Goal: Task Accomplishment & Management: Complete application form

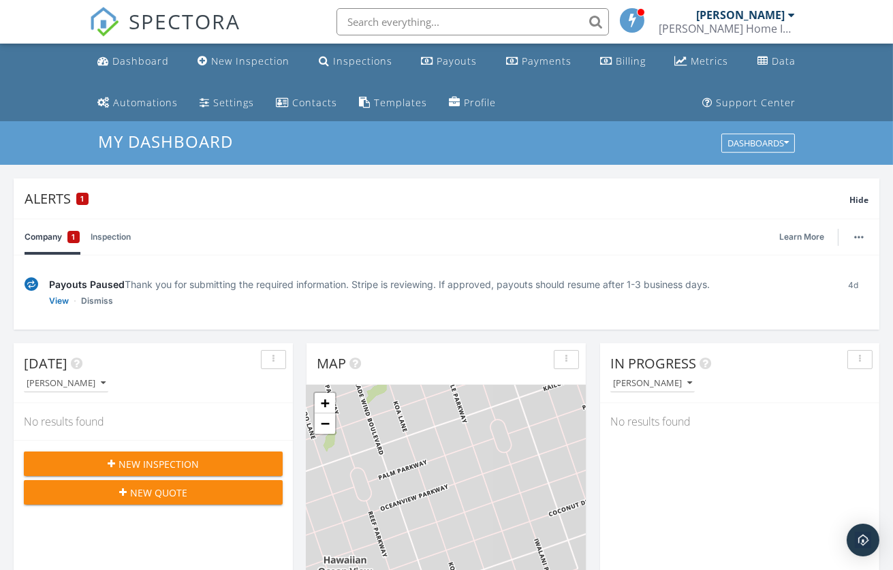
scroll to position [3, 0]
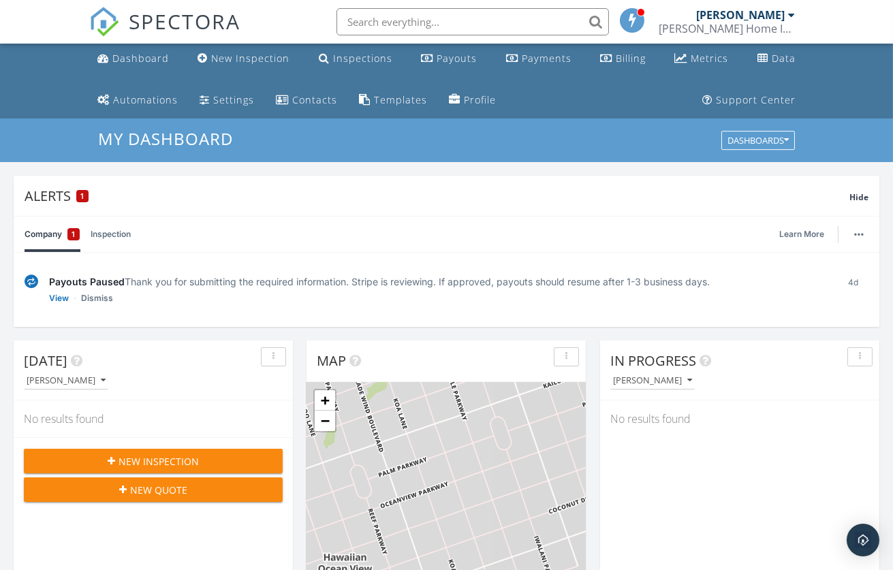
click at [168, 459] on span "New Inspection" at bounding box center [159, 461] width 80 height 14
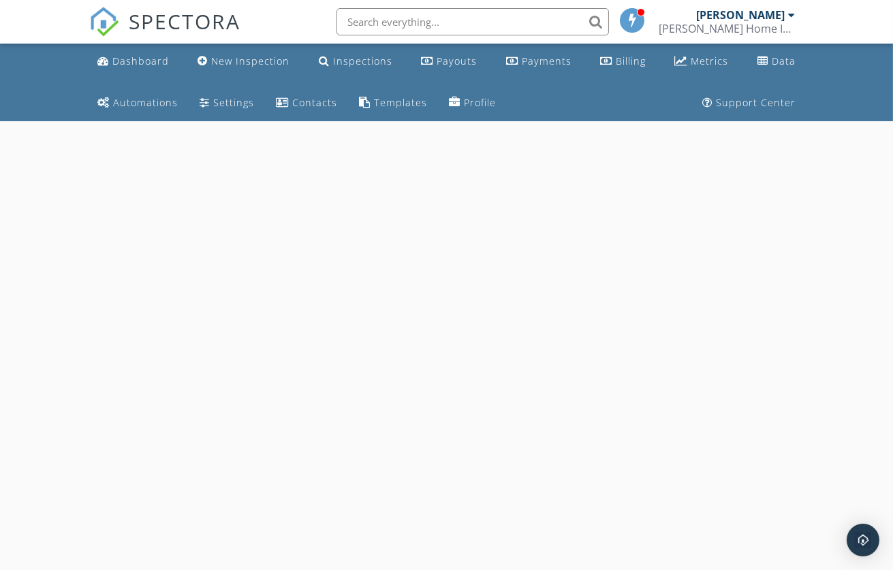
select select "8"
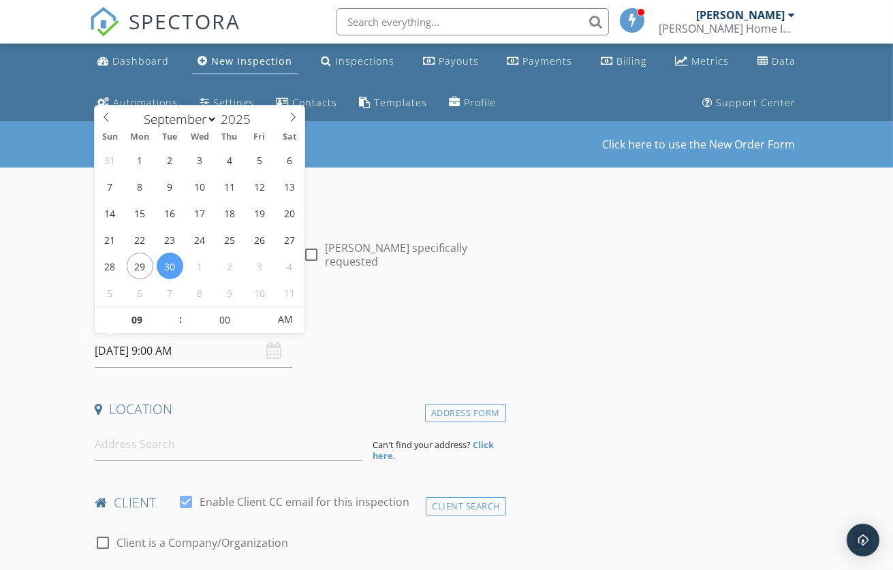
click at [172, 354] on input "09/30/2025 9:00 AM" at bounding box center [194, 351] width 198 height 33
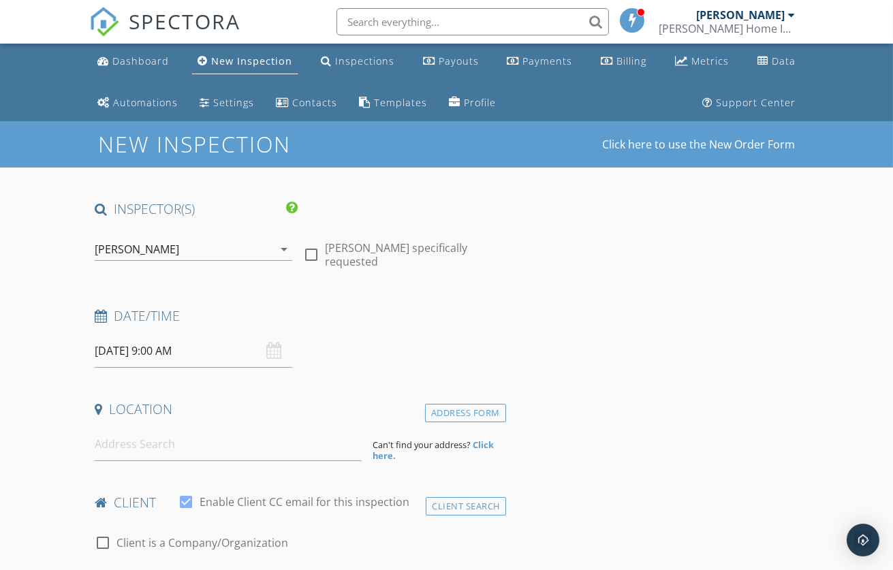
click at [477, 322] on h4 "Date/Time" at bounding box center [298, 316] width 406 height 18
click at [142, 445] on input at bounding box center [228, 444] width 267 height 33
paste input "78-261 Manukai St. Apt 1004, Kailua Kona"
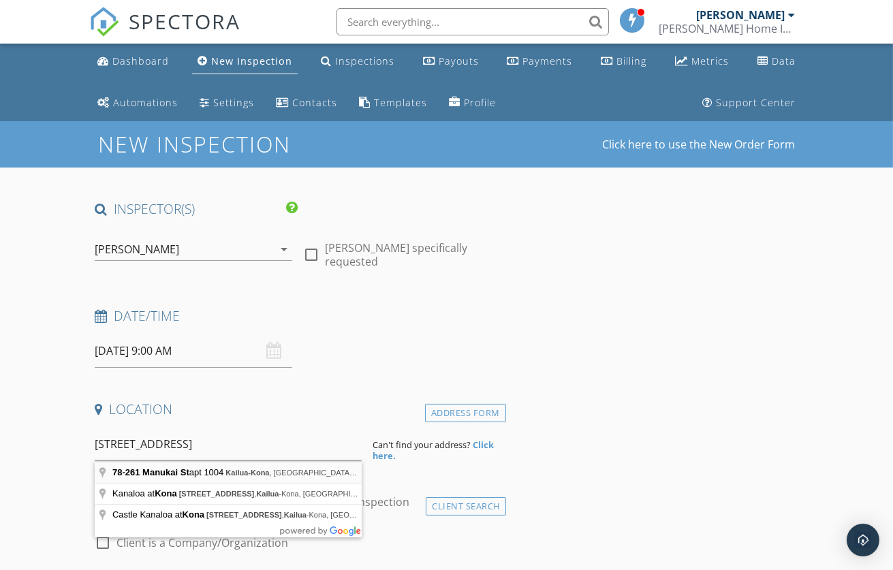
type input "78-261 Manukai St apt 1004, Kailua-Kona, HI, USA"
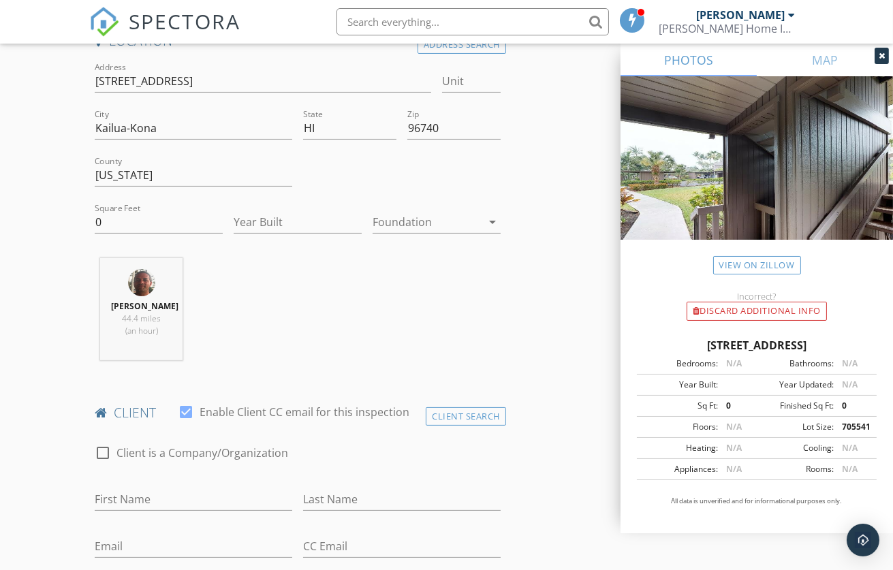
scroll to position [356, 0]
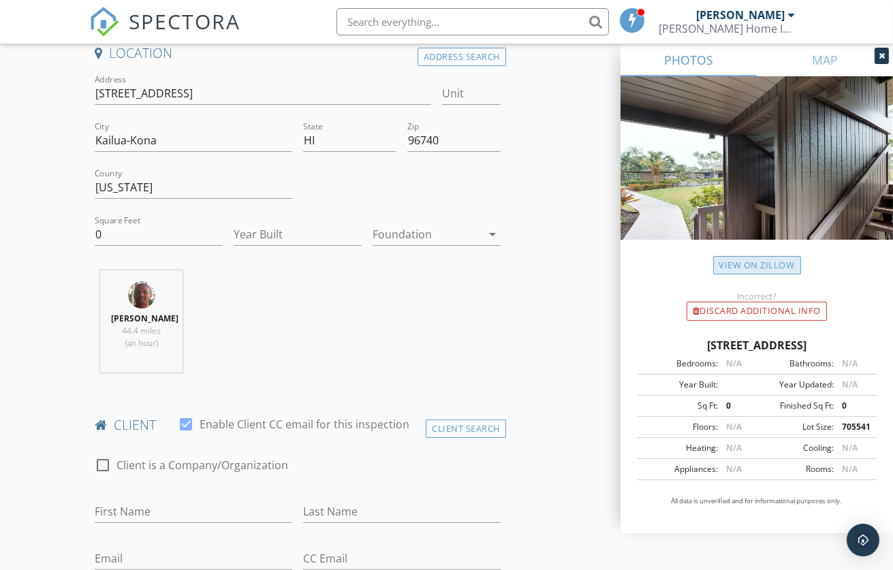
click at [746, 266] on link "View on Zillow" at bounding box center [757, 265] width 88 height 18
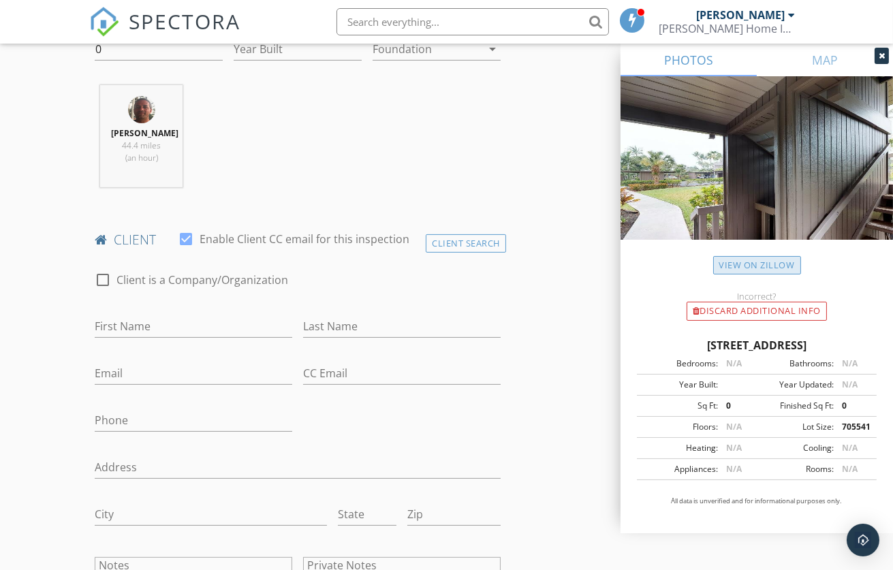
scroll to position [546, 0]
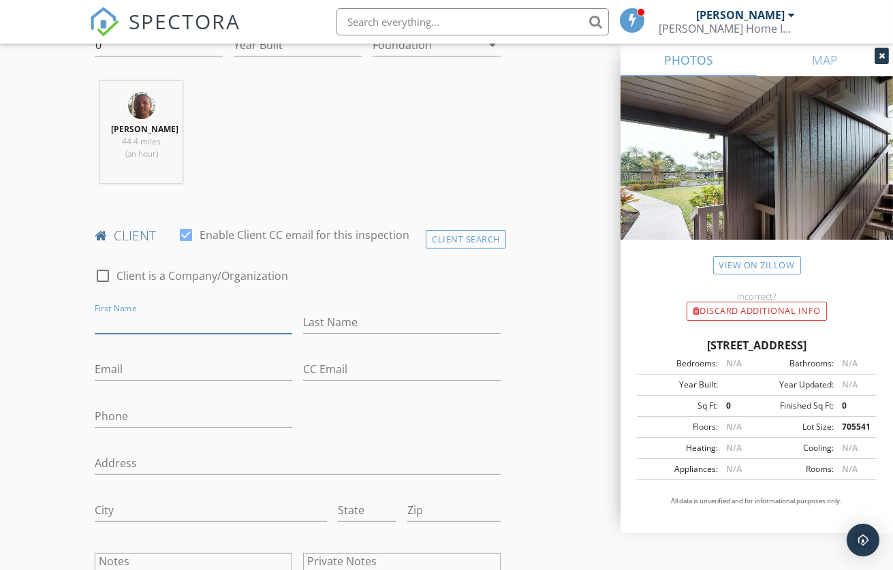
click at [122, 332] on input "First Name" at bounding box center [194, 322] width 198 height 22
paste input "[PERSON_NAME] & [PERSON_NAME]"
drag, startPoint x: 176, startPoint y: 337, endPoint x: 261, endPoint y: 342, distance: 84.7
click at [261, 334] on input "[PERSON_NAME] & [PERSON_NAME]" at bounding box center [194, 322] width 198 height 22
type input "[PERSON_NAME] & [PERSON_NAME]"
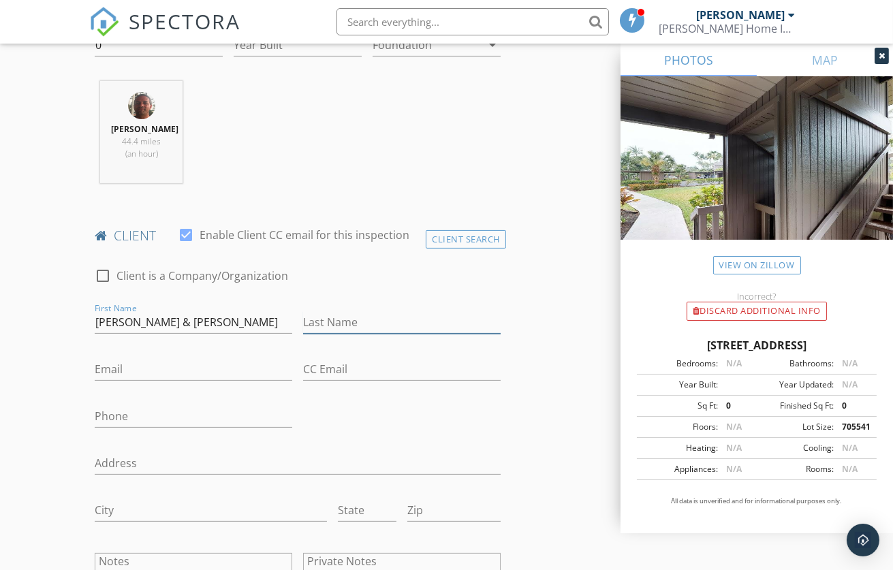
click at [341, 334] on input "Last Name" at bounding box center [402, 322] width 198 height 22
paste input "[PERSON_NAME]"
type input "[PERSON_NAME]"
click at [125, 380] on input "Email" at bounding box center [194, 369] width 198 height 22
paste input "PATRICK@NORTH-RANGE.COM"
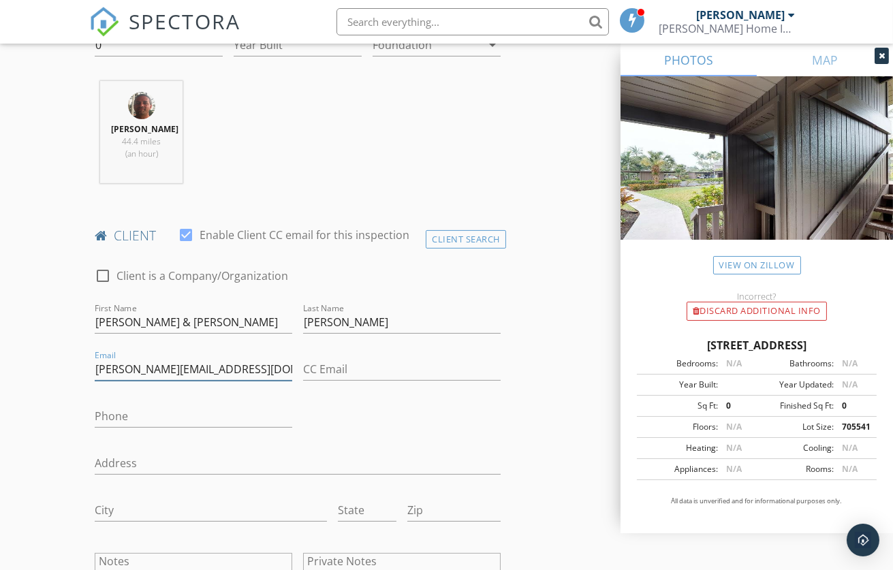
type input "PATRICK@NORTH-RANGE.COM"
click at [114, 424] on input "Phone" at bounding box center [194, 416] width 198 height 22
paste input "[PHONE_NUMBER]"
type input "[PHONE_NUMBER]"
drag, startPoint x: 268, startPoint y: 384, endPoint x: 283, endPoint y: 388, distance: 14.7
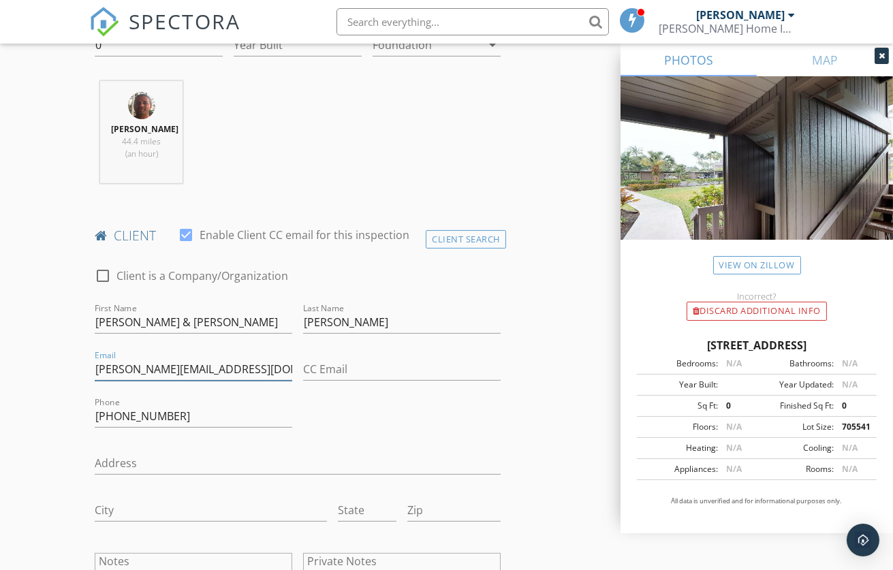
click at [283, 381] on input "PATRICK@NORTH-RANGE.COM" at bounding box center [194, 369] width 198 height 22
click at [273, 381] on input "PATRICK@NORTH-RANGE.COM" at bounding box center [194, 369] width 198 height 22
drag, startPoint x: 271, startPoint y: 383, endPoint x: 76, endPoint y: 384, distance: 195.5
paste input "[PERSON_NAME][EMAIL_ADDRESS][DOMAIN_NAME]"
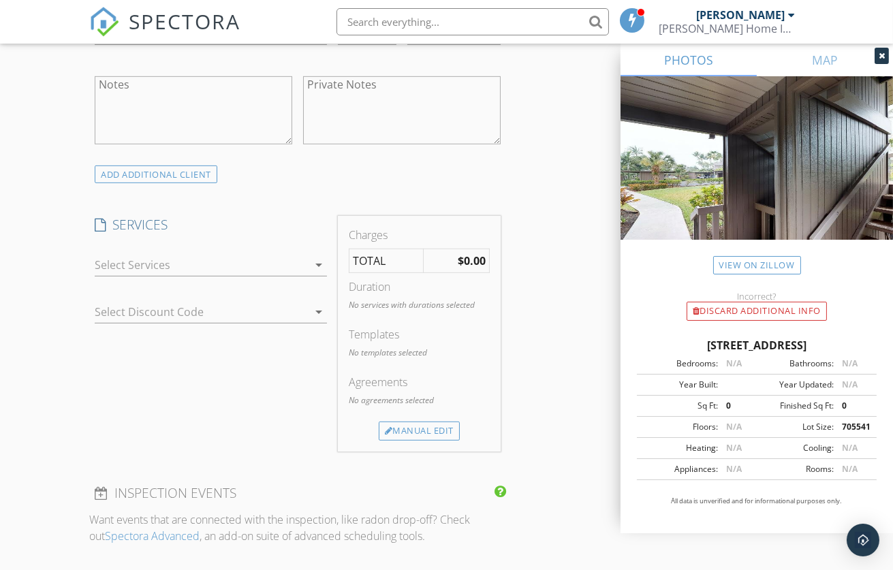
scroll to position [1045, 0]
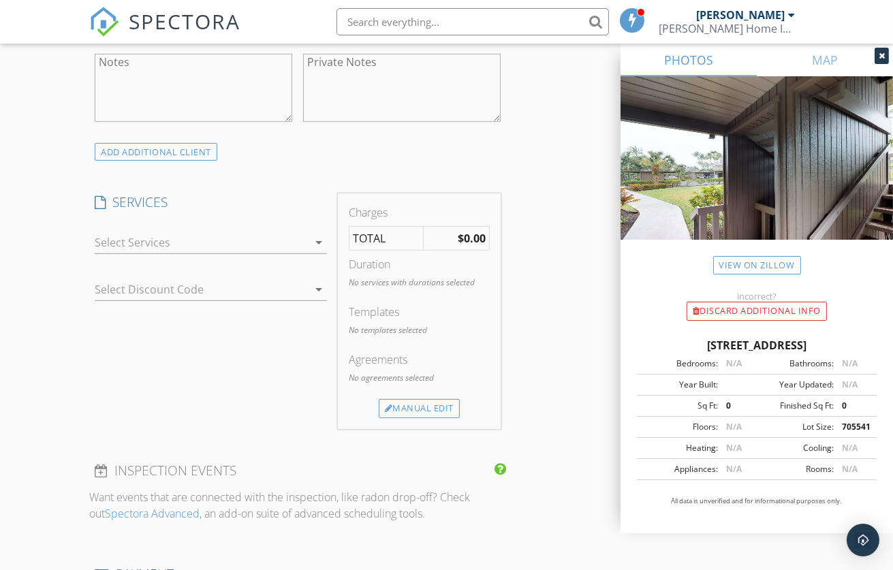
type input "[PERSON_NAME][EMAIL_ADDRESS][DOMAIN_NAME]"
click at [318, 251] on icon "arrow_drop_down" at bounding box center [319, 242] width 16 height 16
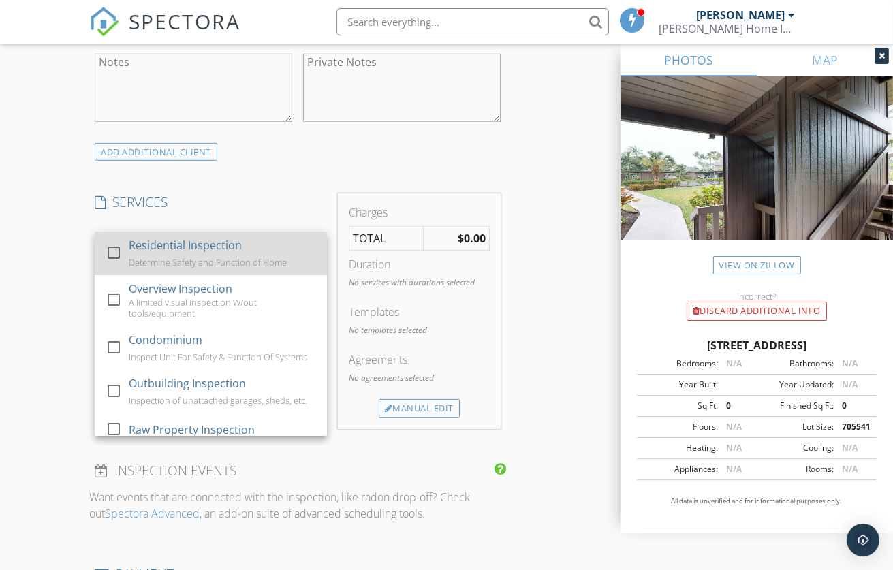
click at [141, 267] on div "Residential Inspection Determine Safety and Function of Home" at bounding box center [222, 254] width 187 height 44
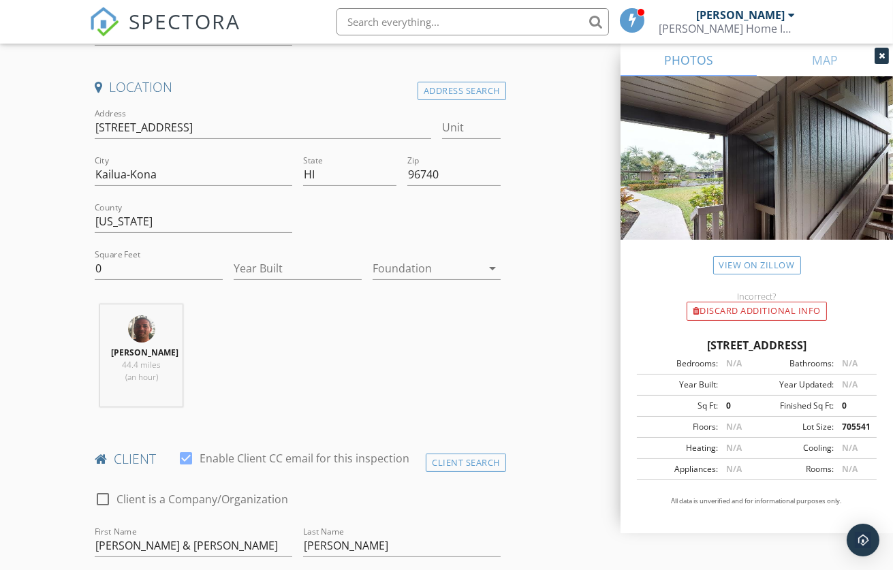
scroll to position [284, 0]
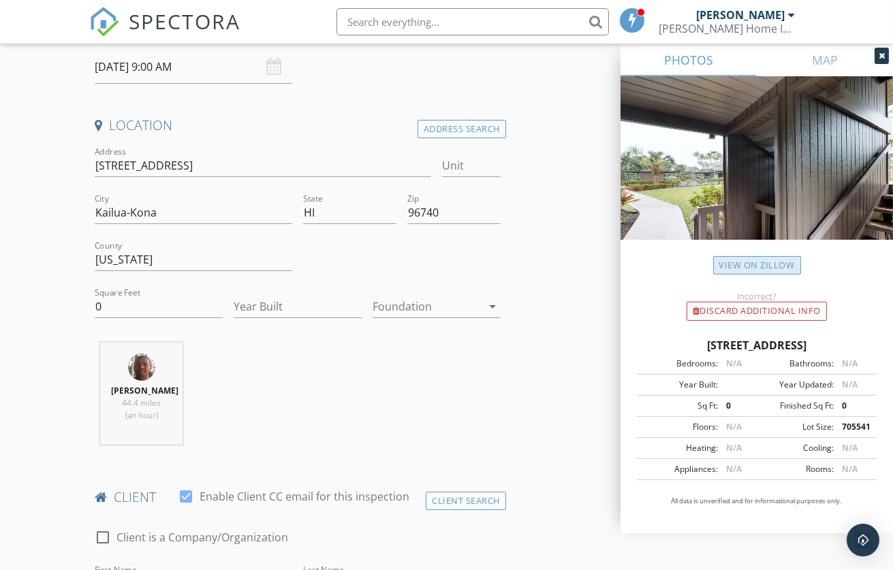
click at [769, 265] on link "View on Zillow" at bounding box center [757, 265] width 88 height 18
click at [144, 310] on input "0" at bounding box center [159, 307] width 128 height 22
type input "1411"
click at [289, 303] on input "Year Built" at bounding box center [298, 307] width 128 height 22
type input "1980"
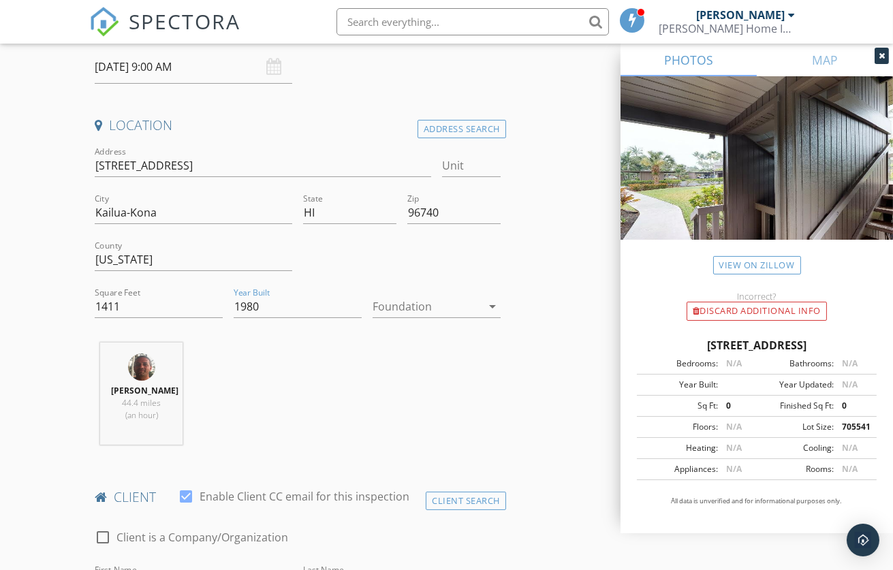
click at [492, 306] on icon "arrow_drop_down" at bounding box center [492, 306] width 16 height 16
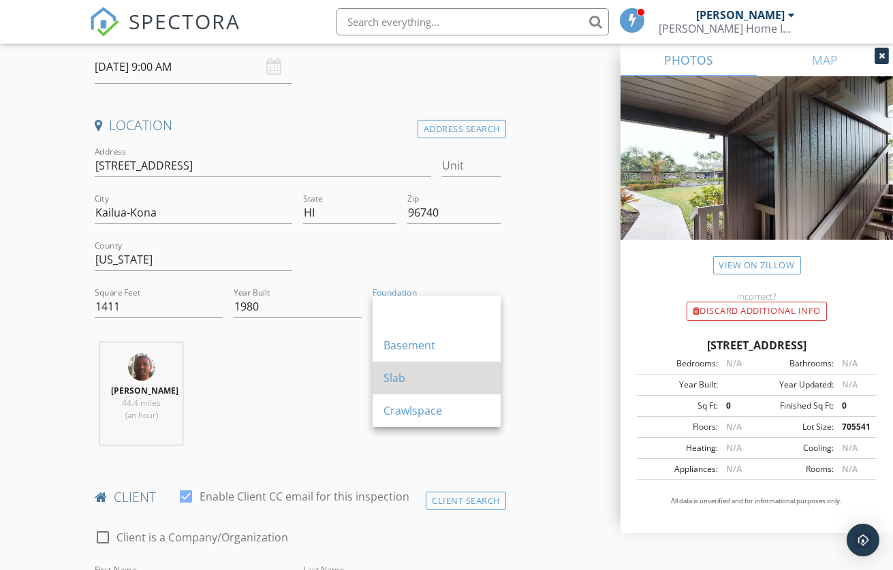
click at [421, 373] on div "Slab" at bounding box center [437, 378] width 106 height 16
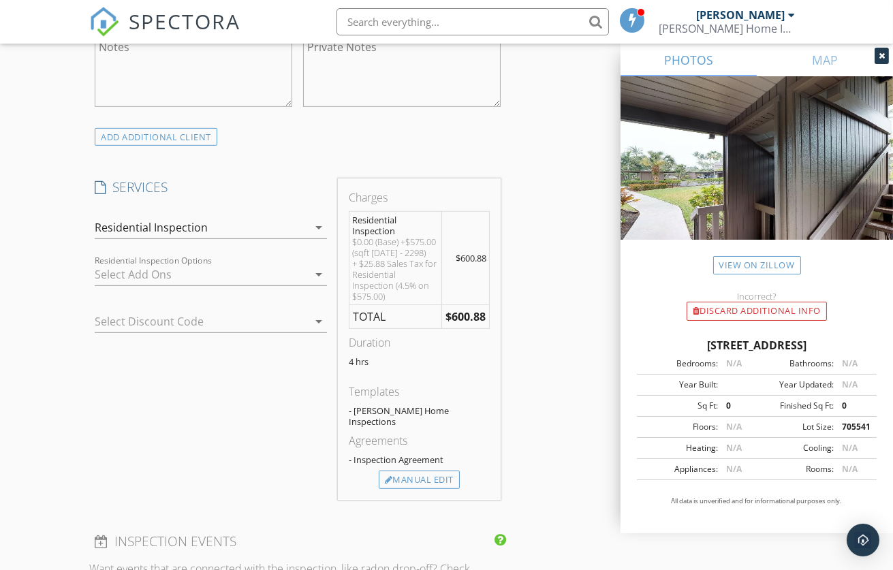
scroll to position [1658, 0]
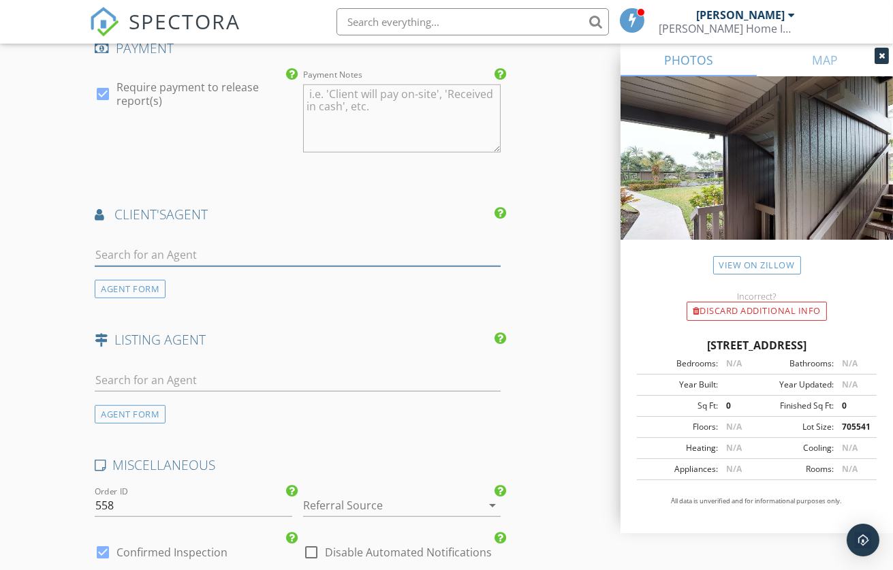
click at [167, 255] on input "text" at bounding box center [298, 255] width 406 height 22
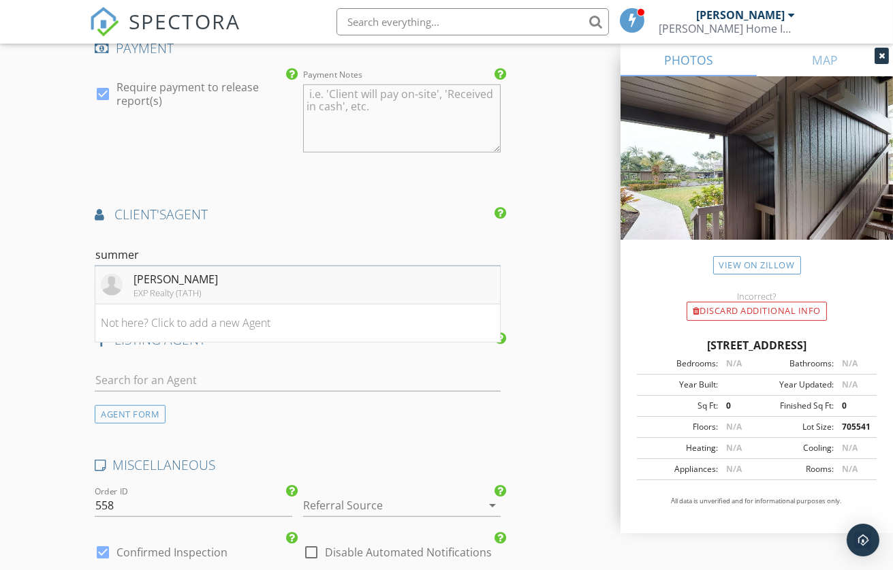
type input "summer"
click at [141, 286] on div "[PERSON_NAME]" at bounding box center [176, 279] width 84 height 16
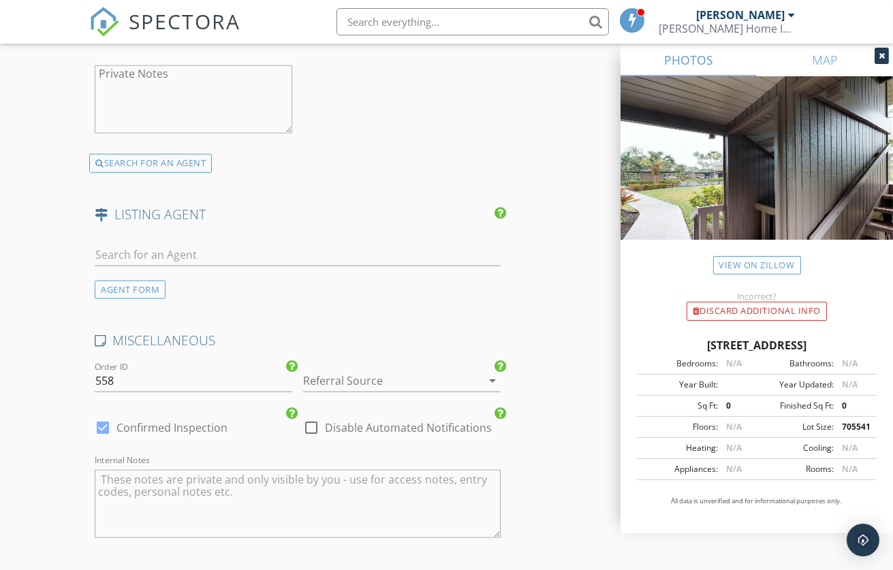
scroll to position [2190, 0]
click at [156, 253] on input "text" at bounding box center [298, 252] width 406 height 22
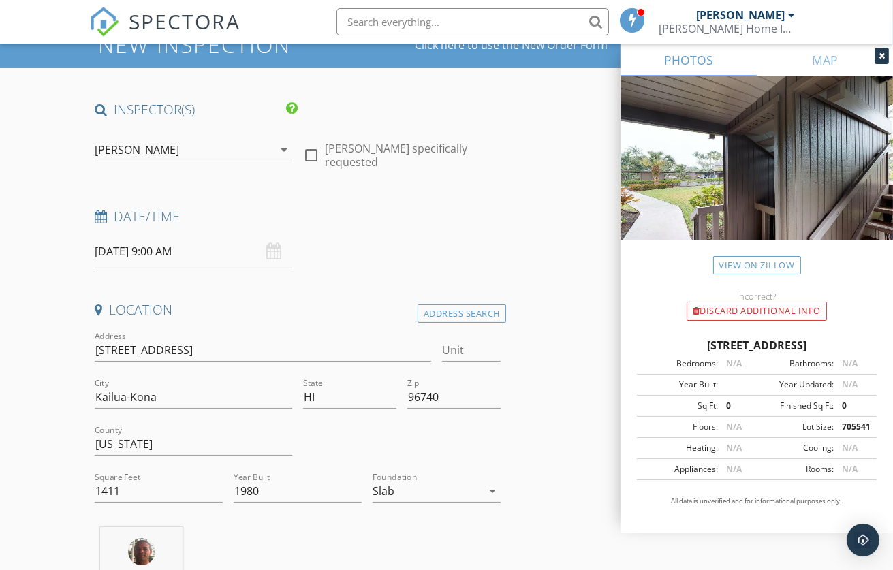
scroll to position [103, 0]
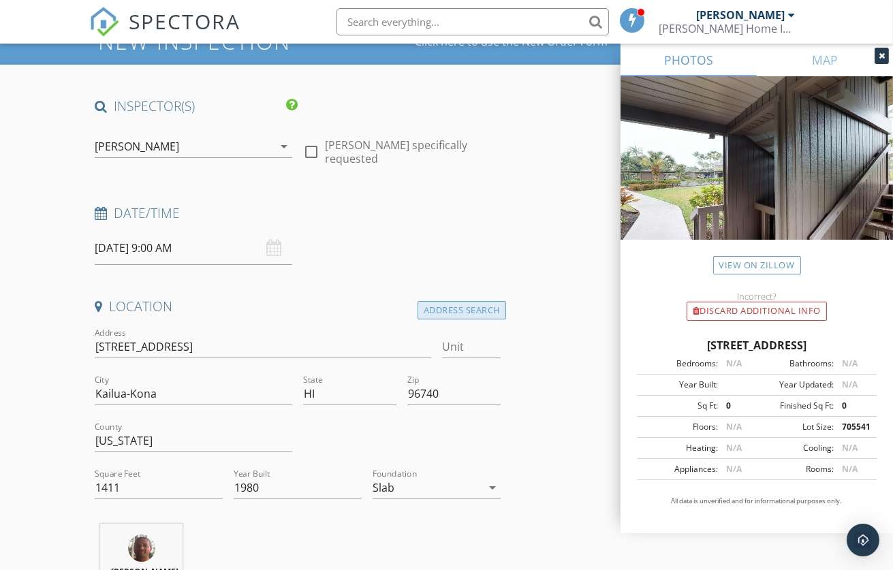
click at [461, 311] on div "Address Search" at bounding box center [462, 310] width 89 height 18
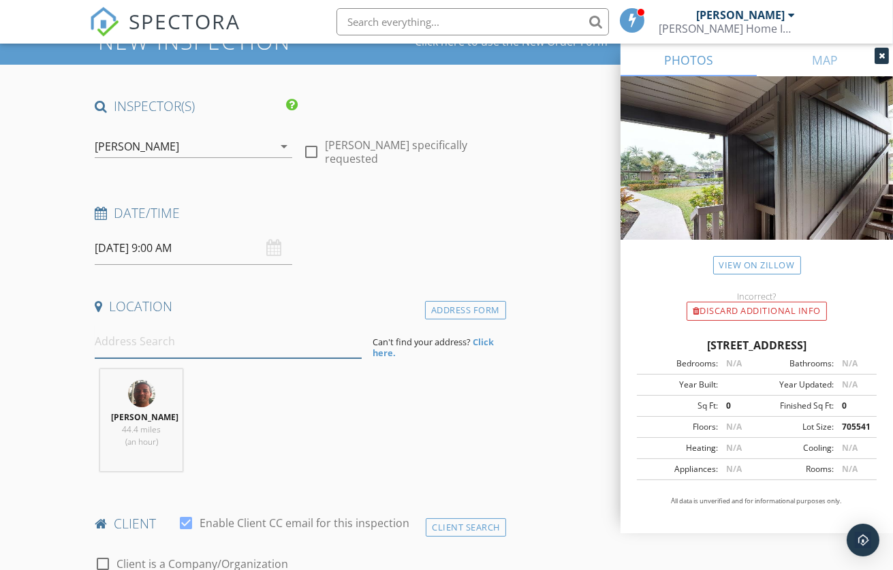
click at [134, 345] on input at bounding box center [228, 341] width 267 height 33
paste input "78-261 MANUKAI ST, #1004, KAILUA-KONA, HI 96740"
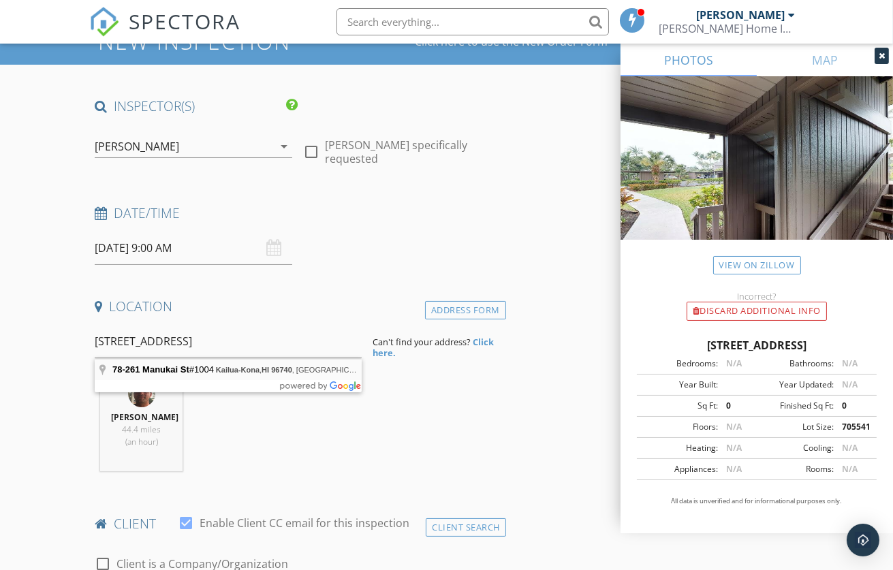
type input "78-261 Manukai St #1004, Kailua-Kona, HI 96740, USA"
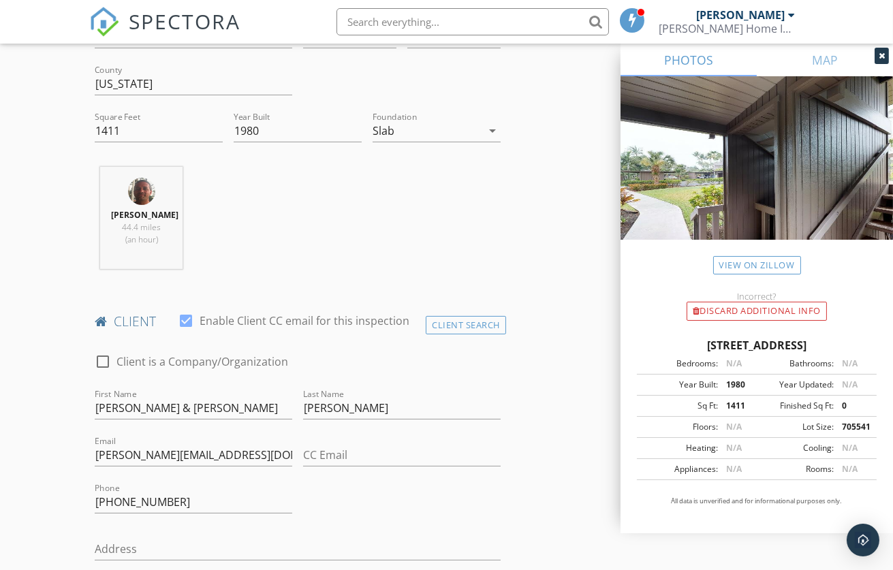
scroll to position [407, 0]
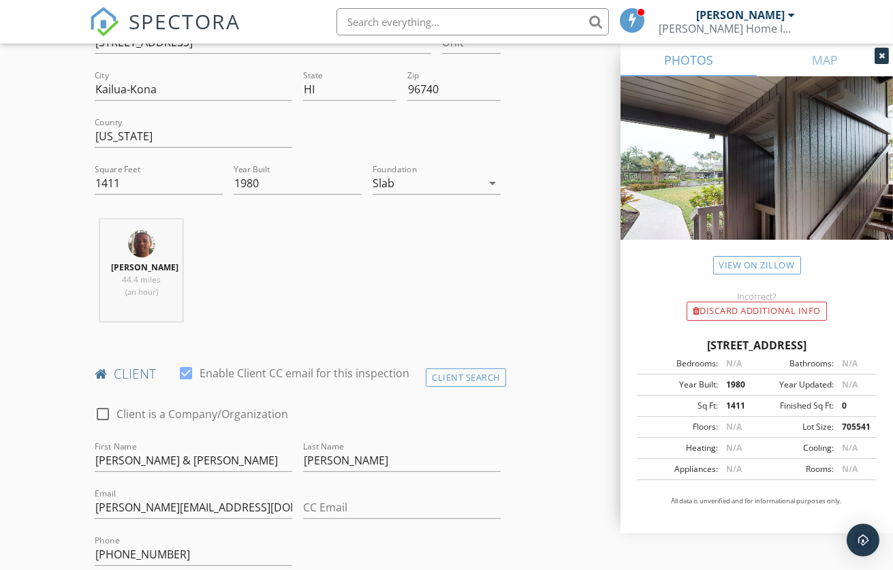
click at [491, 181] on icon "arrow_drop_down" at bounding box center [492, 183] width 16 height 16
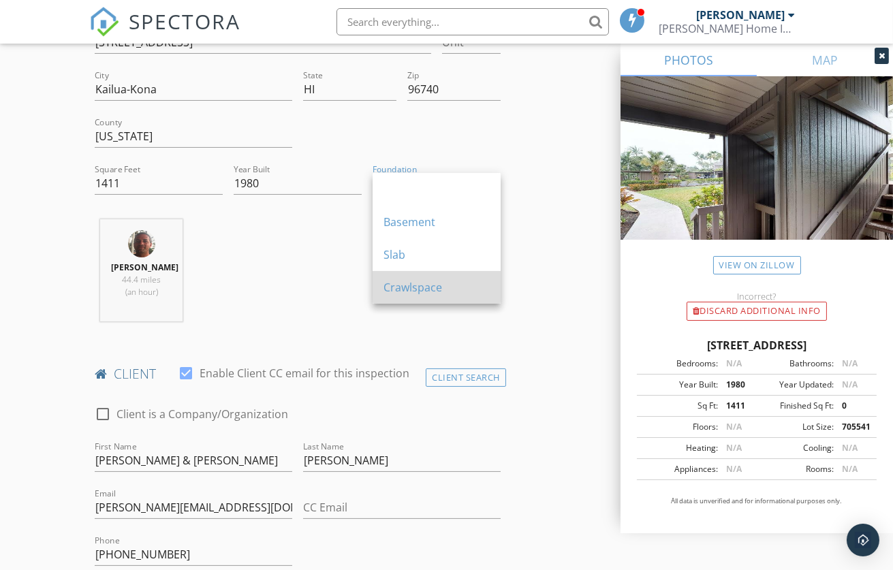
click at [424, 282] on div "Crawlspace" at bounding box center [437, 287] width 106 height 16
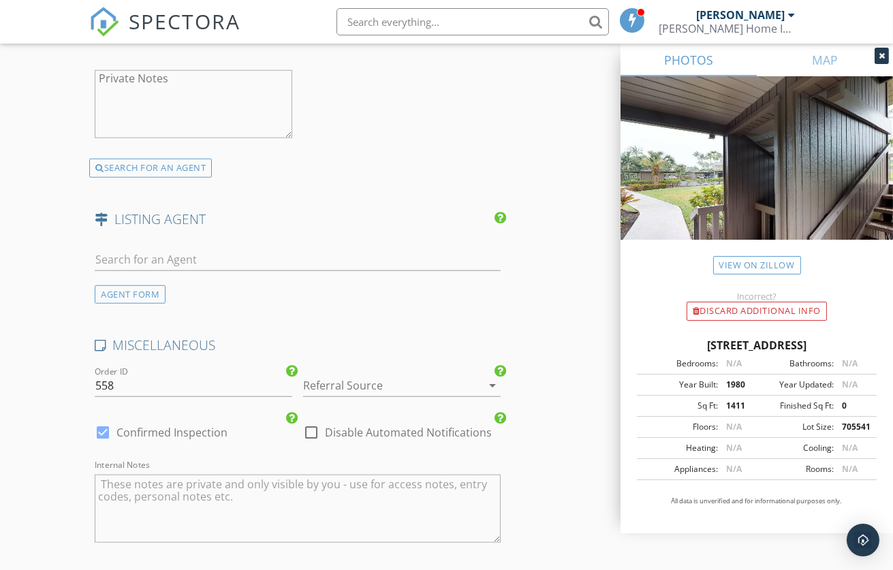
scroll to position [2240, 0]
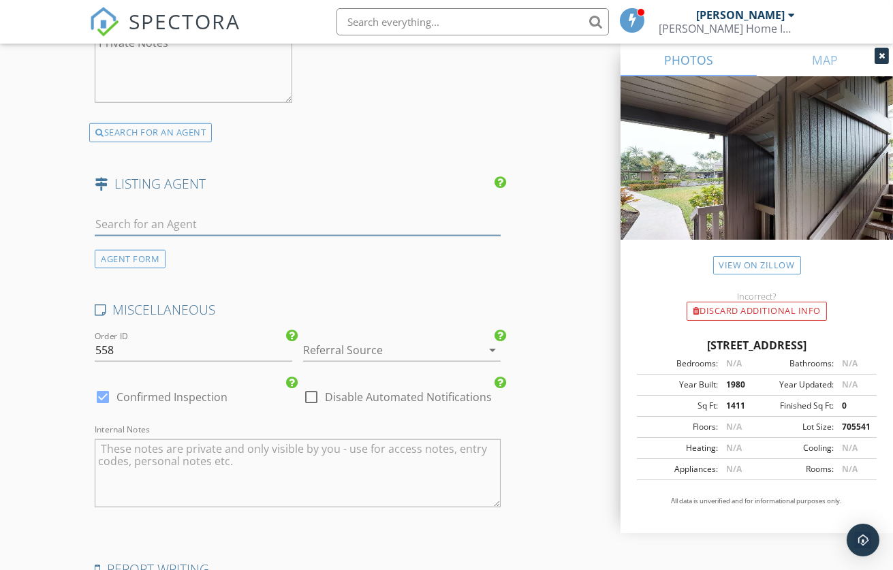
click at [159, 213] on input "text" at bounding box center [298, 224] width 406 height 22
click at [128, 250] on div "AGENT FORM" at bounding box center [130, 259] width 71 height 18
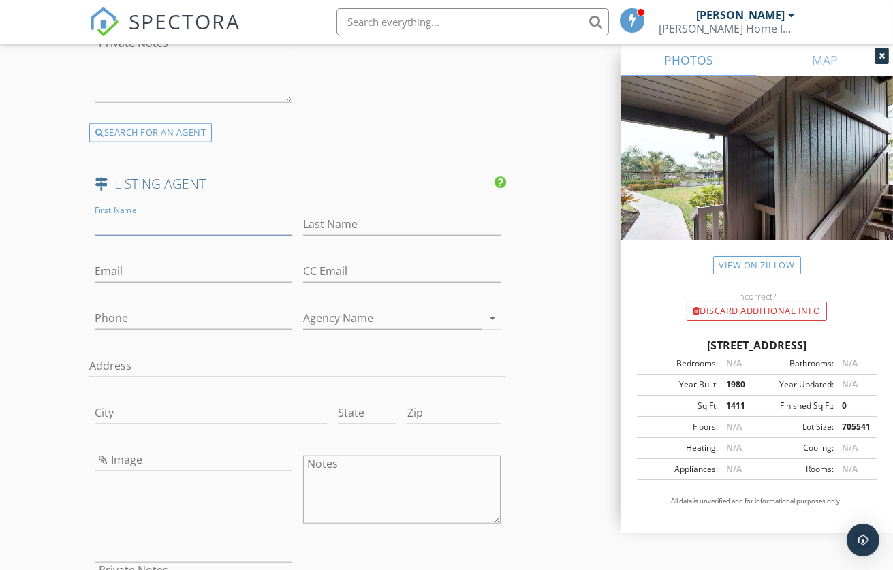
click at [115, 216] on input "First Name" at bounding box center [194, 224] width 198 height 22
paste input "[PERSON_NAME]"
drag, startPoint x: 185, startPoint y: 221, endPoint x: 123, endPoint y: 219, distance: 62.0
click at [123, 219] on input "[PERSON_NAME]" at bounding box center [194, 224] width 198 height 22
type input "Mike"
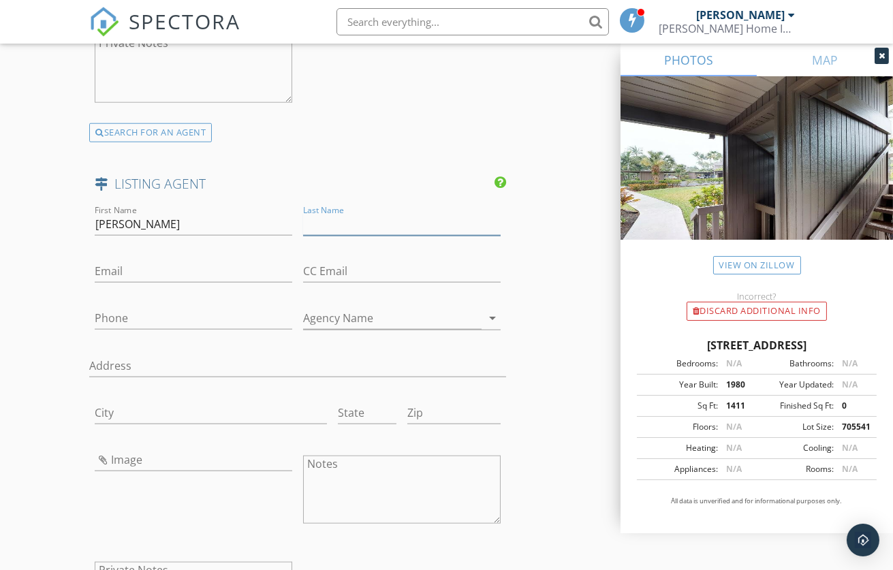
click at [335, 213] on input "Last Name" at bounding box center [402, 224] width 198 height 22
paste input "Despard"
type input "Despard"
click at [138, 266] on input "Email" at bounding box center [194, 271] width 198 height 22
paste input "[PERSON_NAME][EMAIL_ADDRESS][DOMAIN_NAME]"
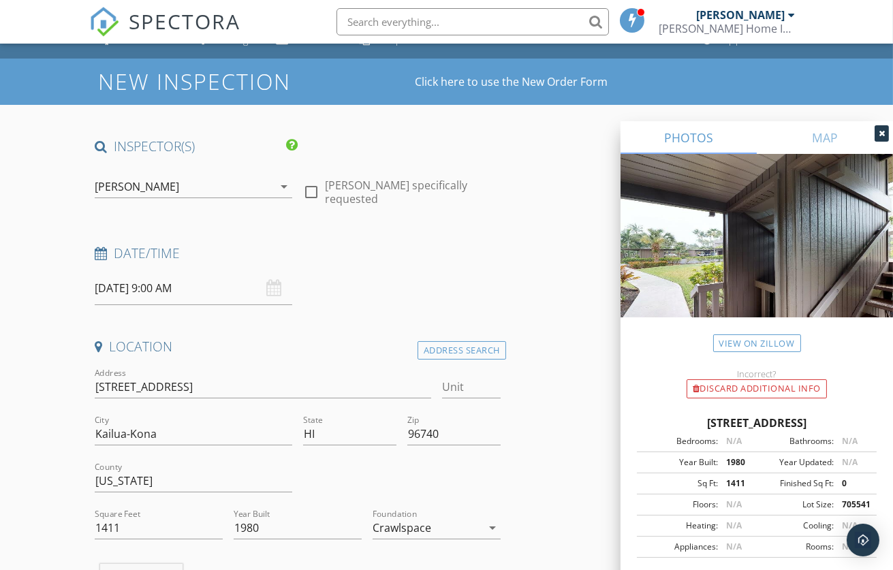
scroll to position [0, 0]
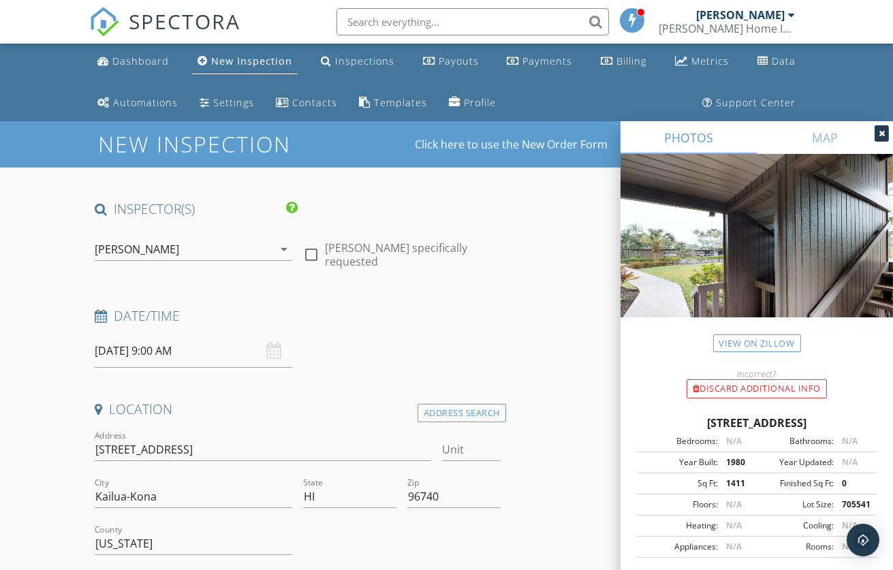
type input "[PERSON_NAME][EMAIL_ADDRESS][DOMAIN_NAME]"
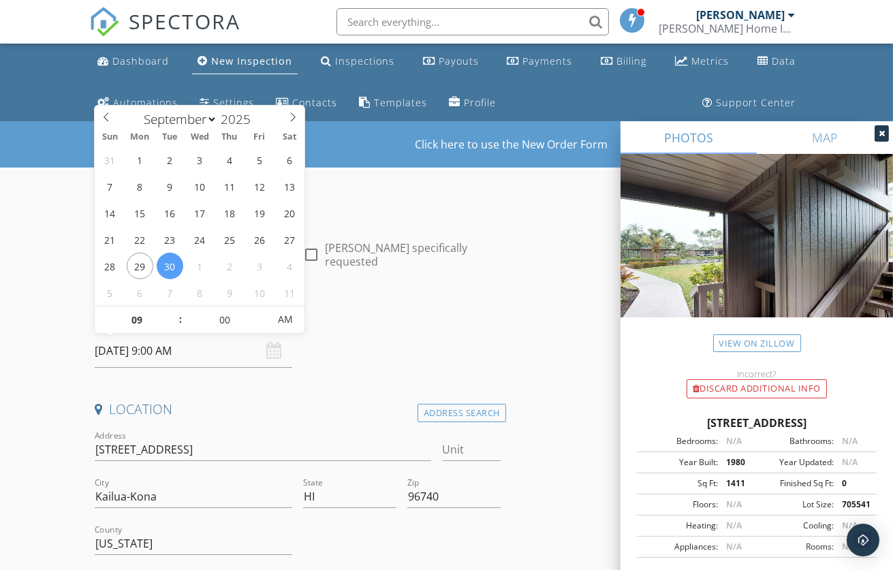
click at [155, 354] on input "[DATE] 9:00 AM" at bounding box center [194, 351] width 198 height 33
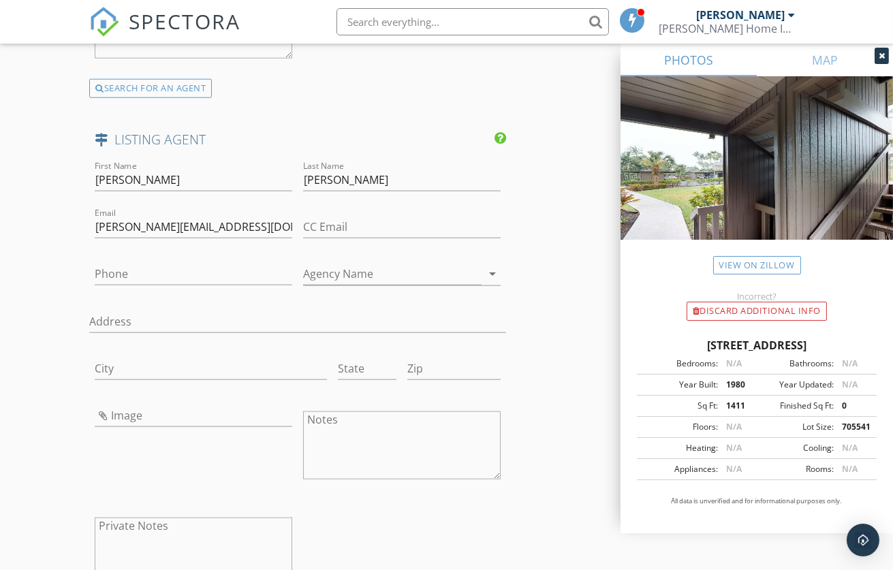
scroll to position [2272, 0]
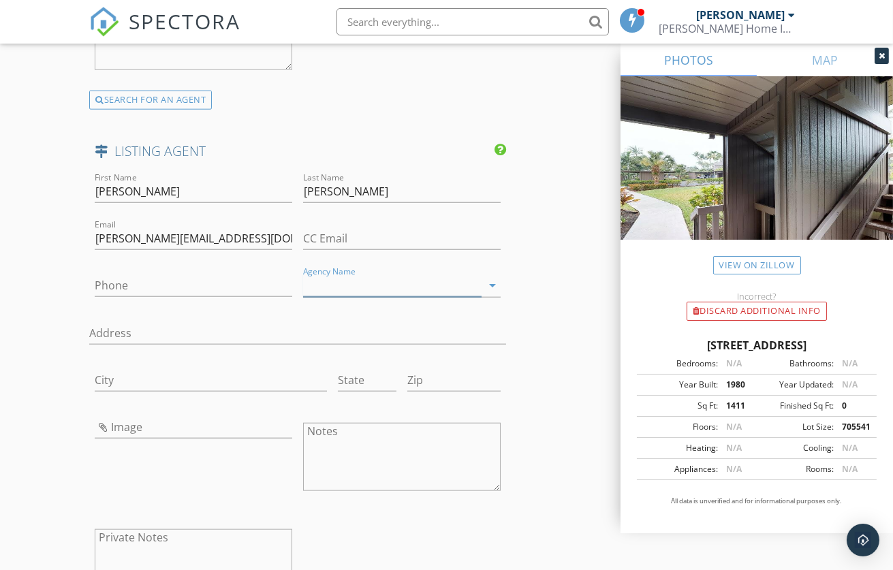
click at [330, 275] on input "Agency Name" at bounding box center [392, 286] width 179 height 22
paste input "Real Broker"
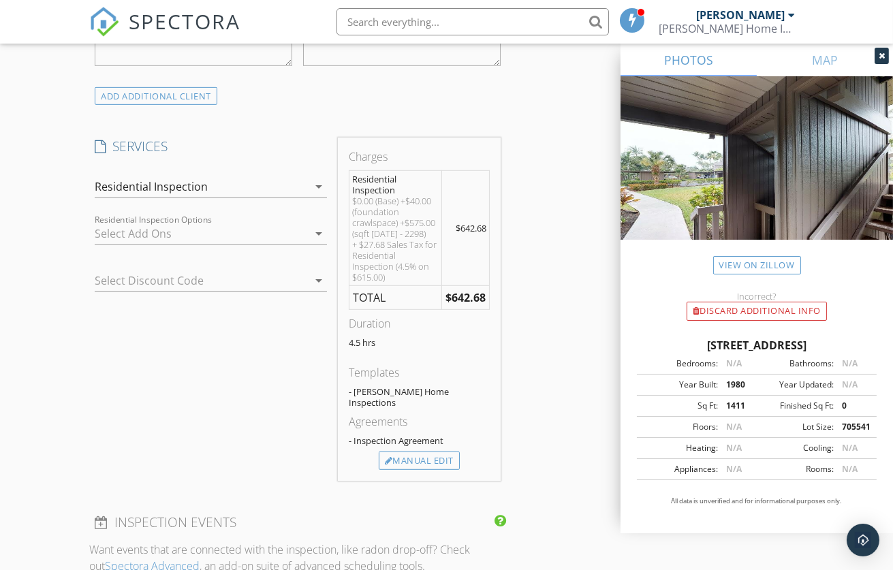
scroll to position [1104, 0]
type input "Real Broker"
click at [318, 285] on icon "arrow_drop_down" at bounding box center [319, 277] width 16 height 16
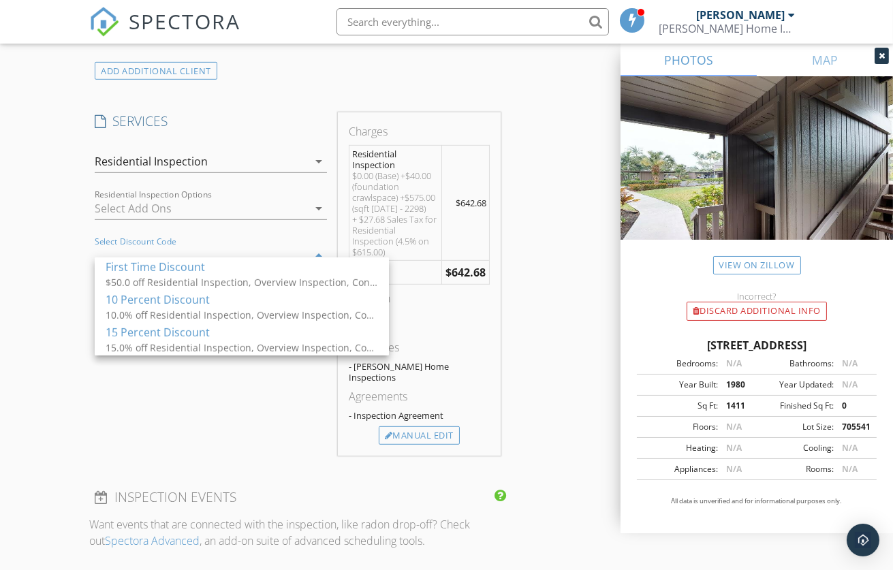
scroll to position [1175, 0]
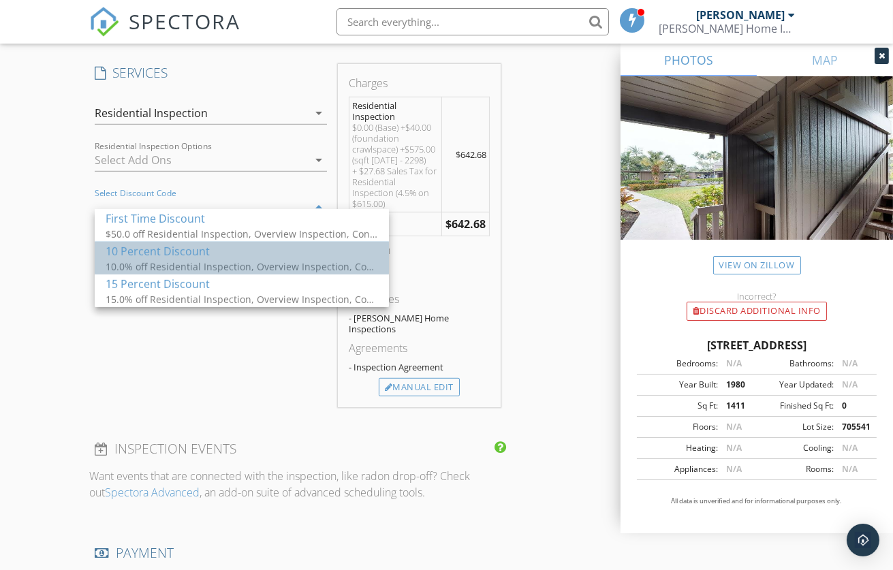
click at [283, 257] on div "10 Percent Discount" at bounding box center [242, 251] width 273 height 16
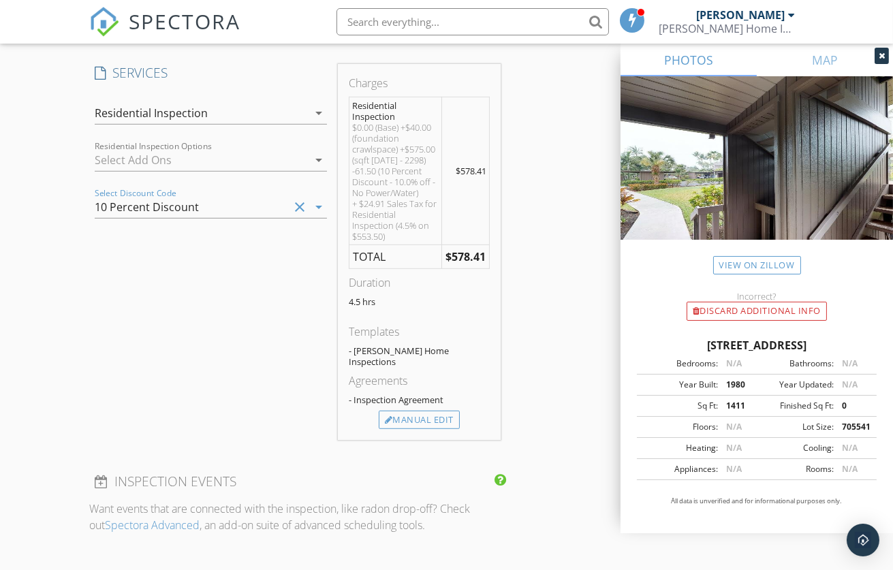
click at [298, 215] on icon "clear" at bounding box center [300, 207] width 16 height 16
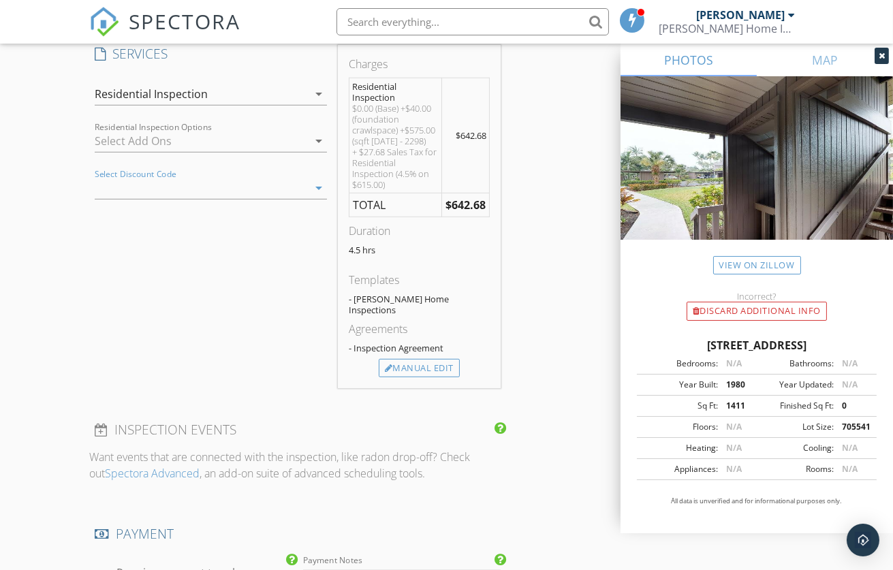
scroll to position [1078, 0]
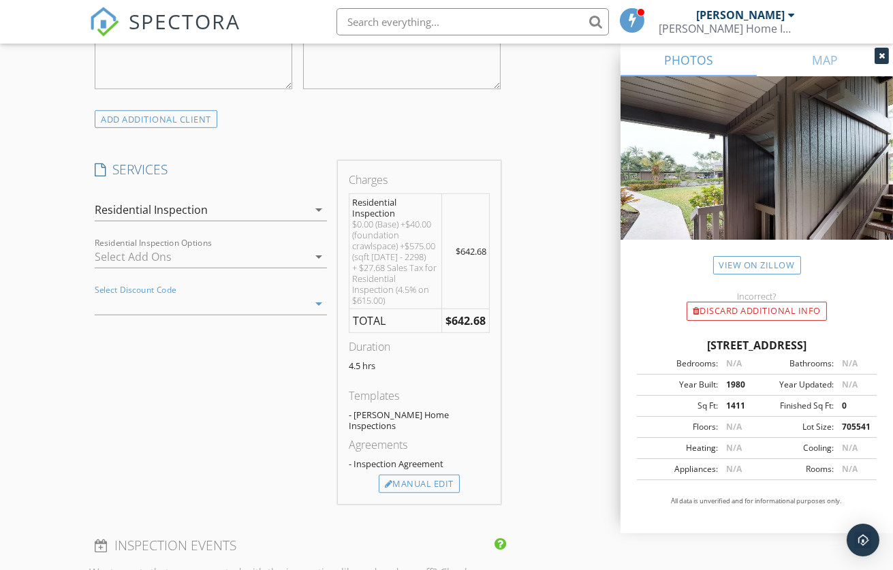
click at [317, 265] on icon "arrow_drop_down" at bounding box center [319, 257] width 16 height 16
click at [268, 377] on div "SERVICES check_box Residential Inspection Determine Safety and Function of Home…" at bounding box center [210, 332] width 243 height 343
click at [315, 312] on icon "arrow_drop_down" at bounding box center [319, 304] width 16 height 16
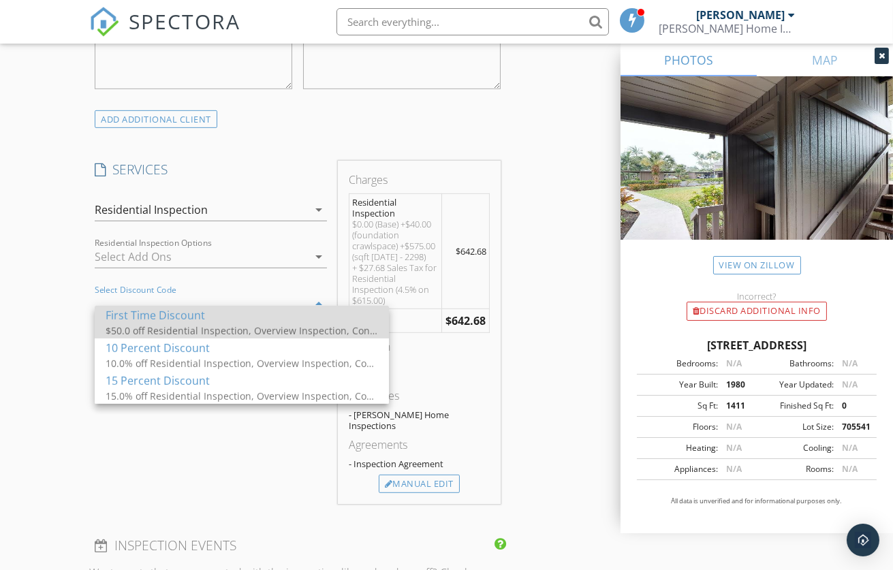
click at [269, 321] on div "First Time Discount" at bounding box center [242, 315] width 273 height 16
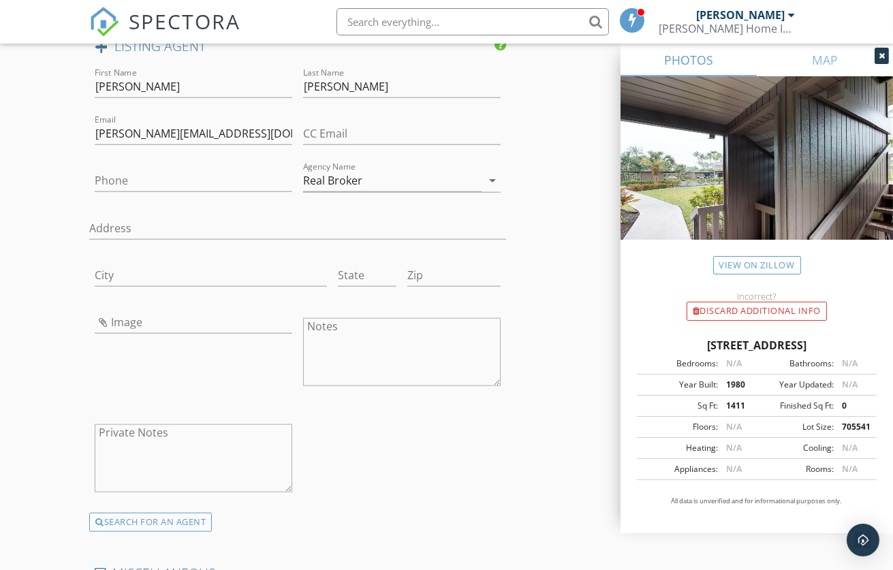
scroll to position [2858, 0]
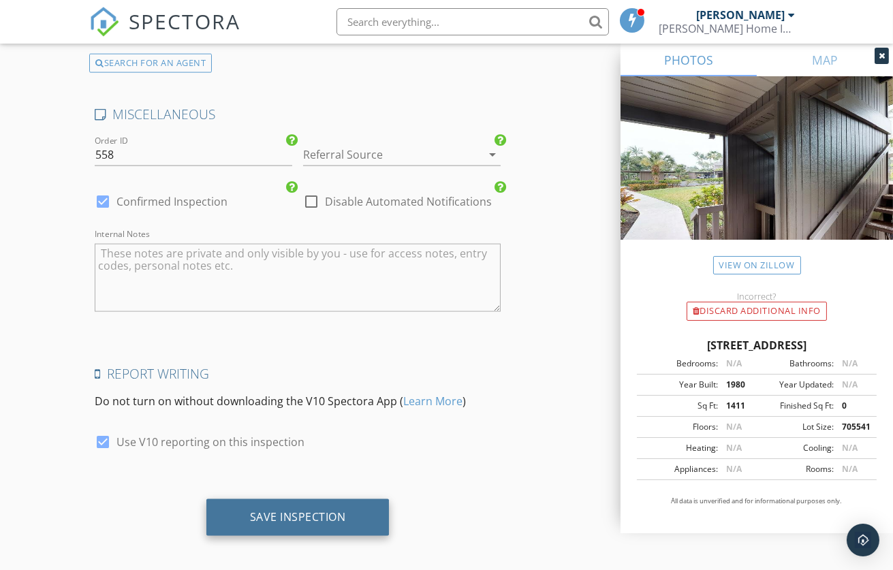
click at [333, 510] on div "Save Inspection" at bounding box center [298, 517] width 96 height 14
